Goal: Transaction & Acquisition: Purchase product/service

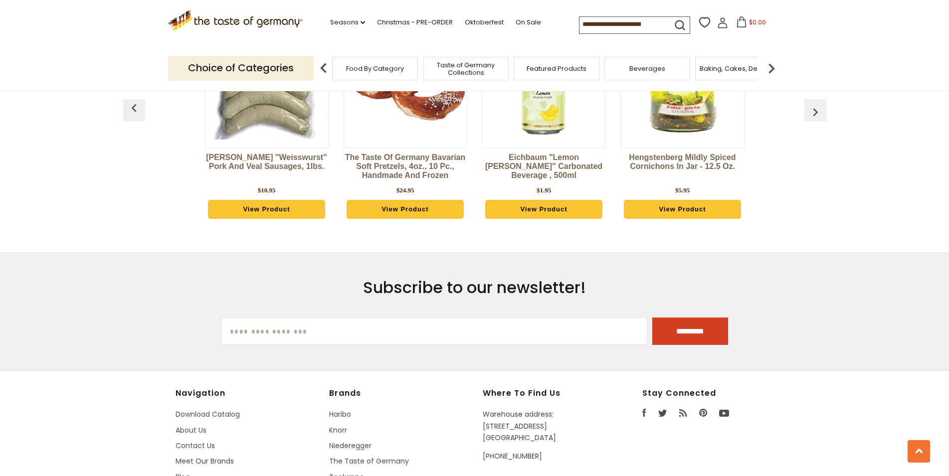
scroll to position [1414, 0]
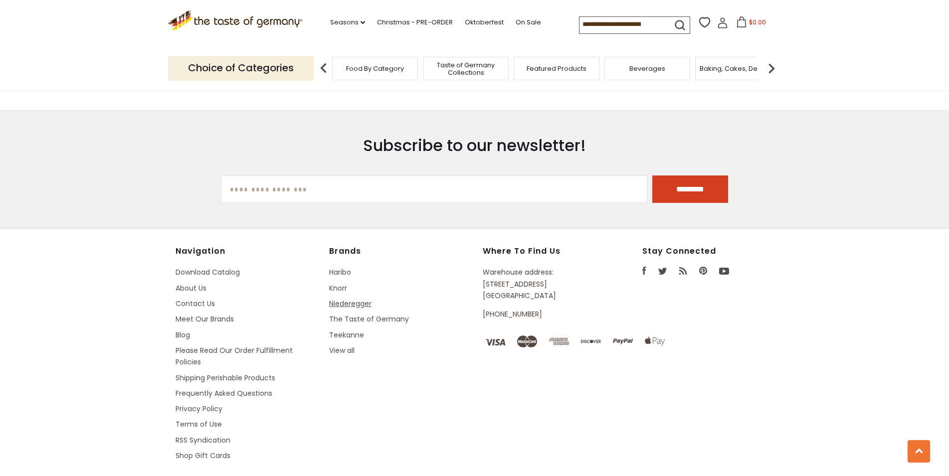
click at [355, 299] on link "Niederegger" at bounding box center [350, 304] width 42 height 10
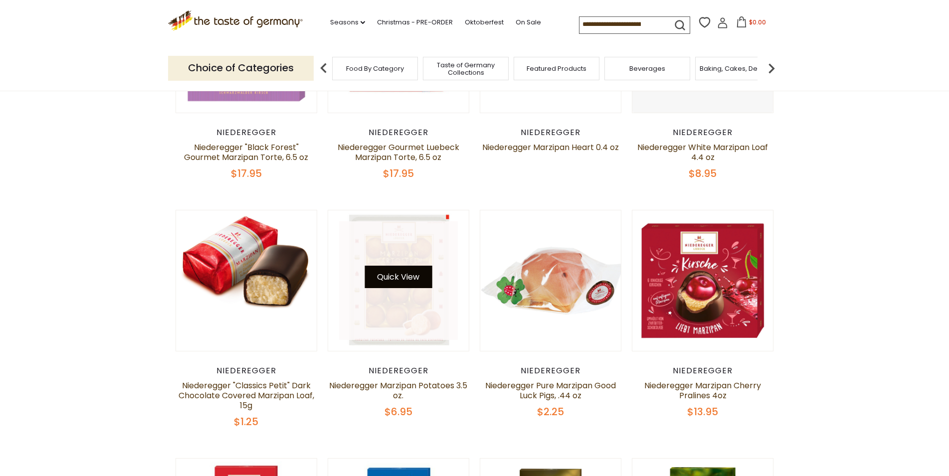
scroll to position [407, 0]
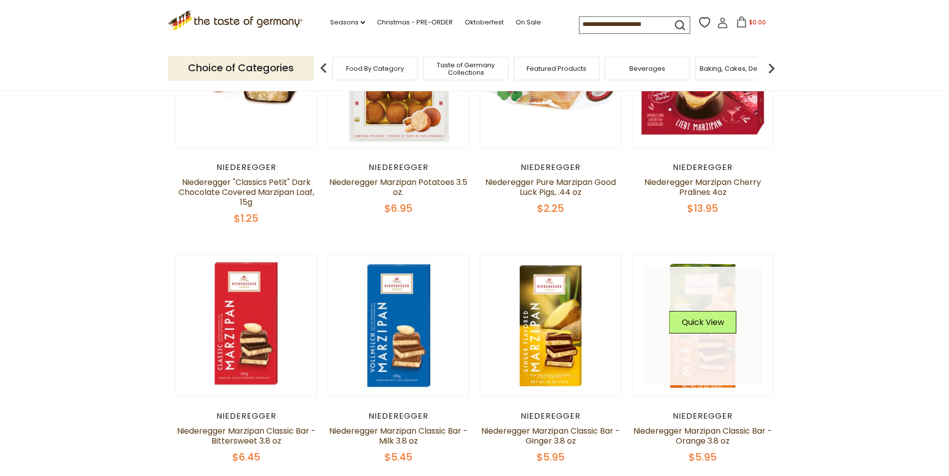
click at [707, 340] on div "Quick View" at bounding box center [702, 326] width 67 height 30
click at [705, 324] on button "Quick View" at bounding box center [702, 322] width 67 height 22
click at [704, 280] on link at bounding box center [702, 326] width 119 height 119
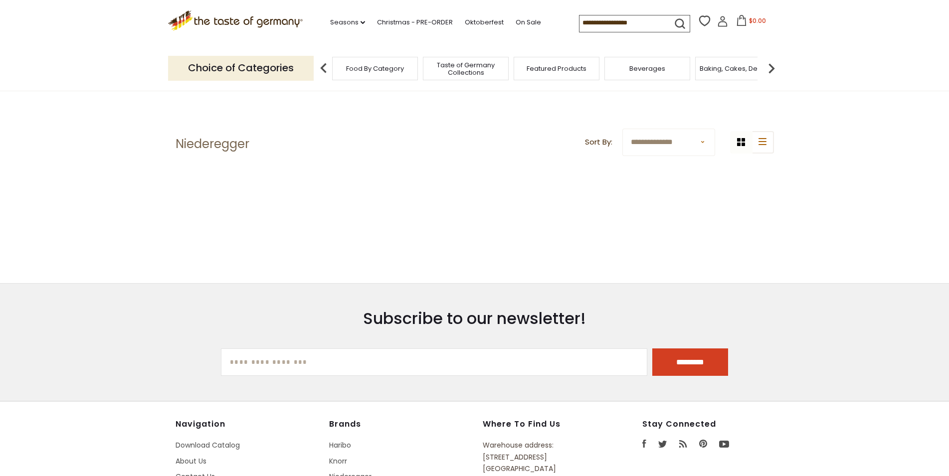
scroll to position [188, 0]
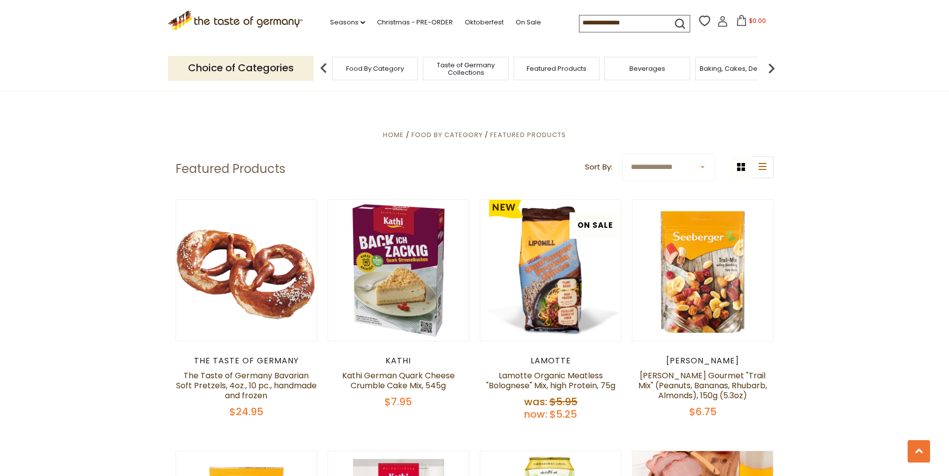
scroll to position [1414, 0]
